Goal: Task Accomplishment & Management: Complete application form

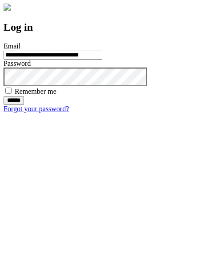
type input "**********"
click at [24, 105] on input "******" at bounding box center [14, 100] width 20 height 9
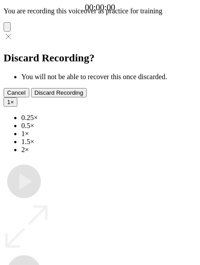
type input "**********"
